Goal: Information Seeking & Learning: Learn about a topic

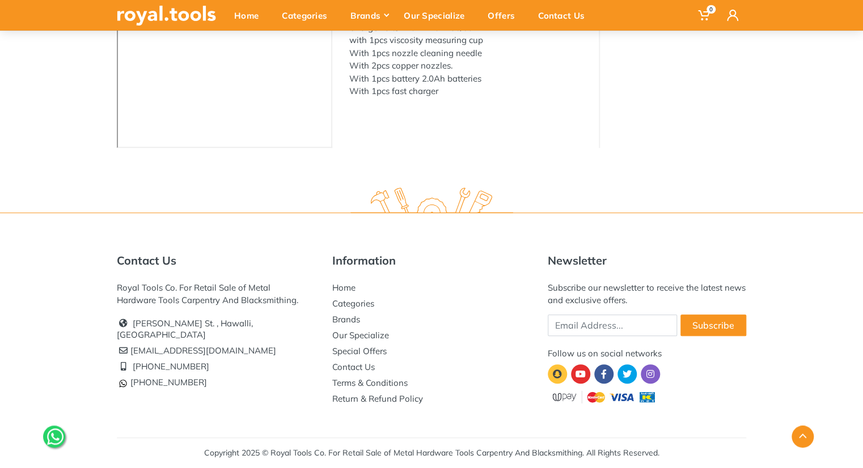
scroll to position [64, 0]
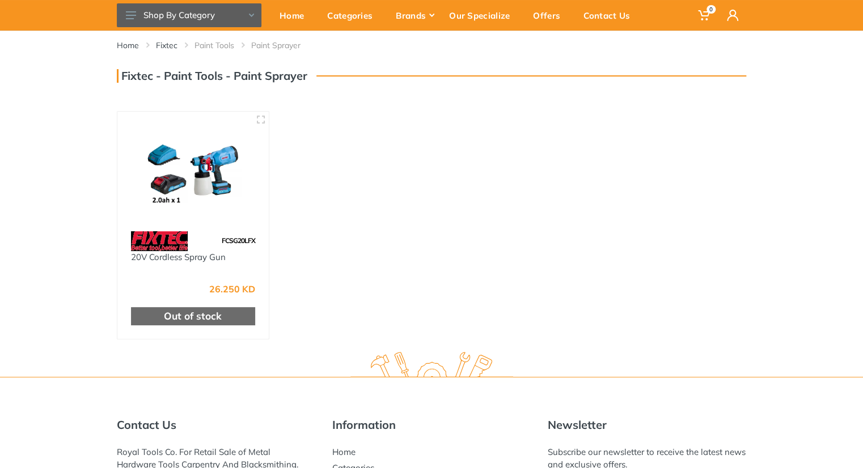
scroll to position [226, 0]
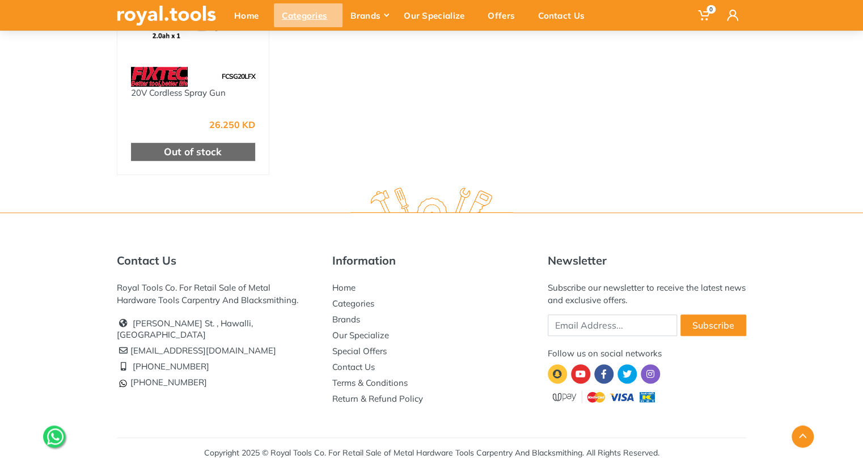
click at [312, 16] on div "Categories" at bounding box center [308, 15] width 69 height 24
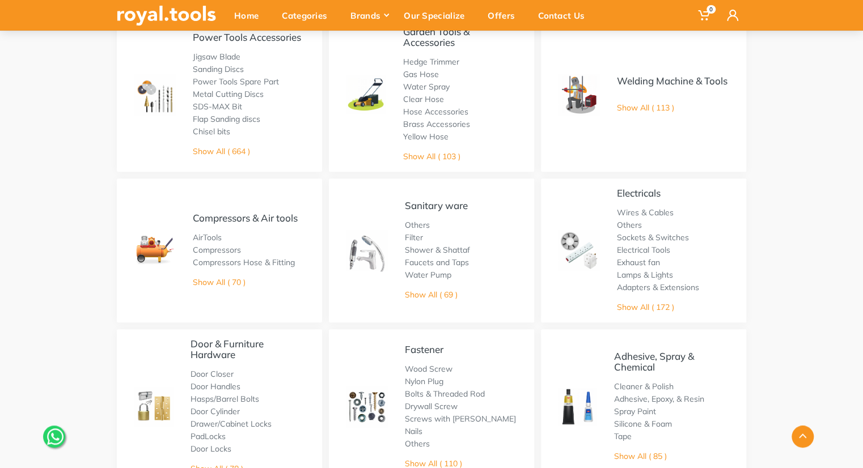
scroll to position [284, 0]
